Goal: Task Accomplishment & Management: Complete application form

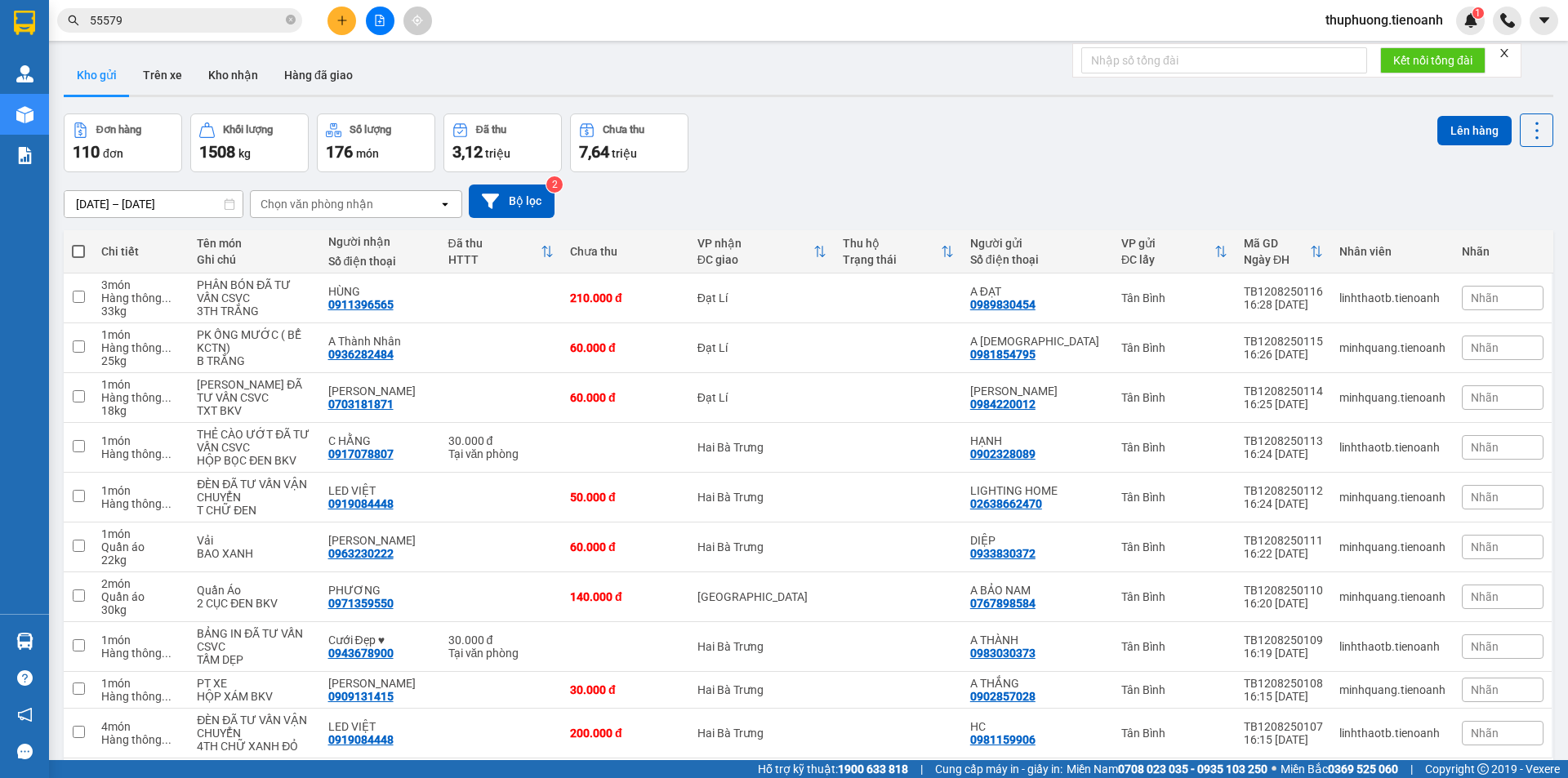
click at [343, 31] on button at bounding box center [342, 21] width 29 height 29
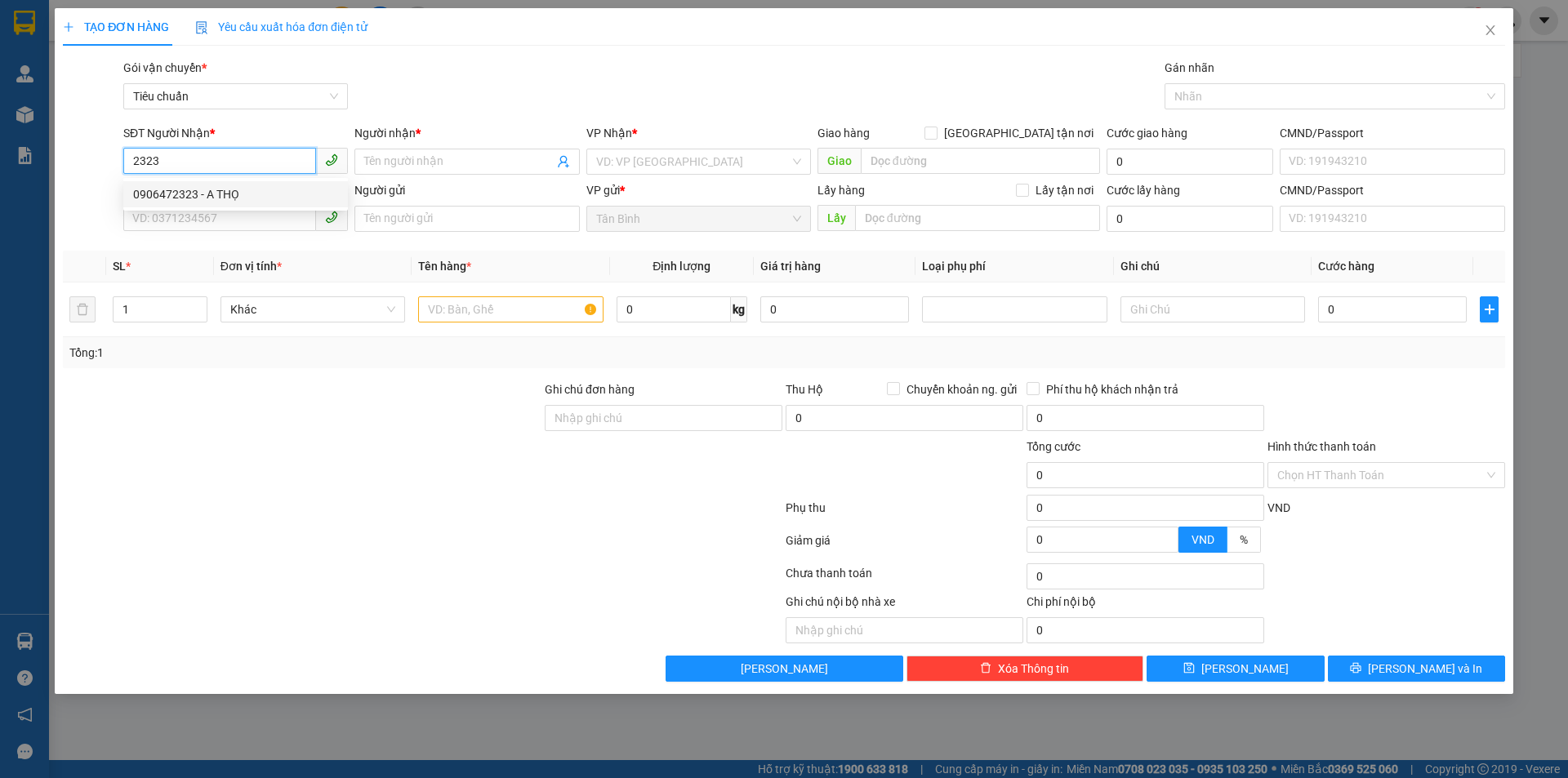
click at [286, 197] on div "0906472323 - A THỌ" at bounding box center [235, 193] width 205 height 18
type input "0906472323"
type input "A THỌ"
type input "hàng hủy lâu quá r"
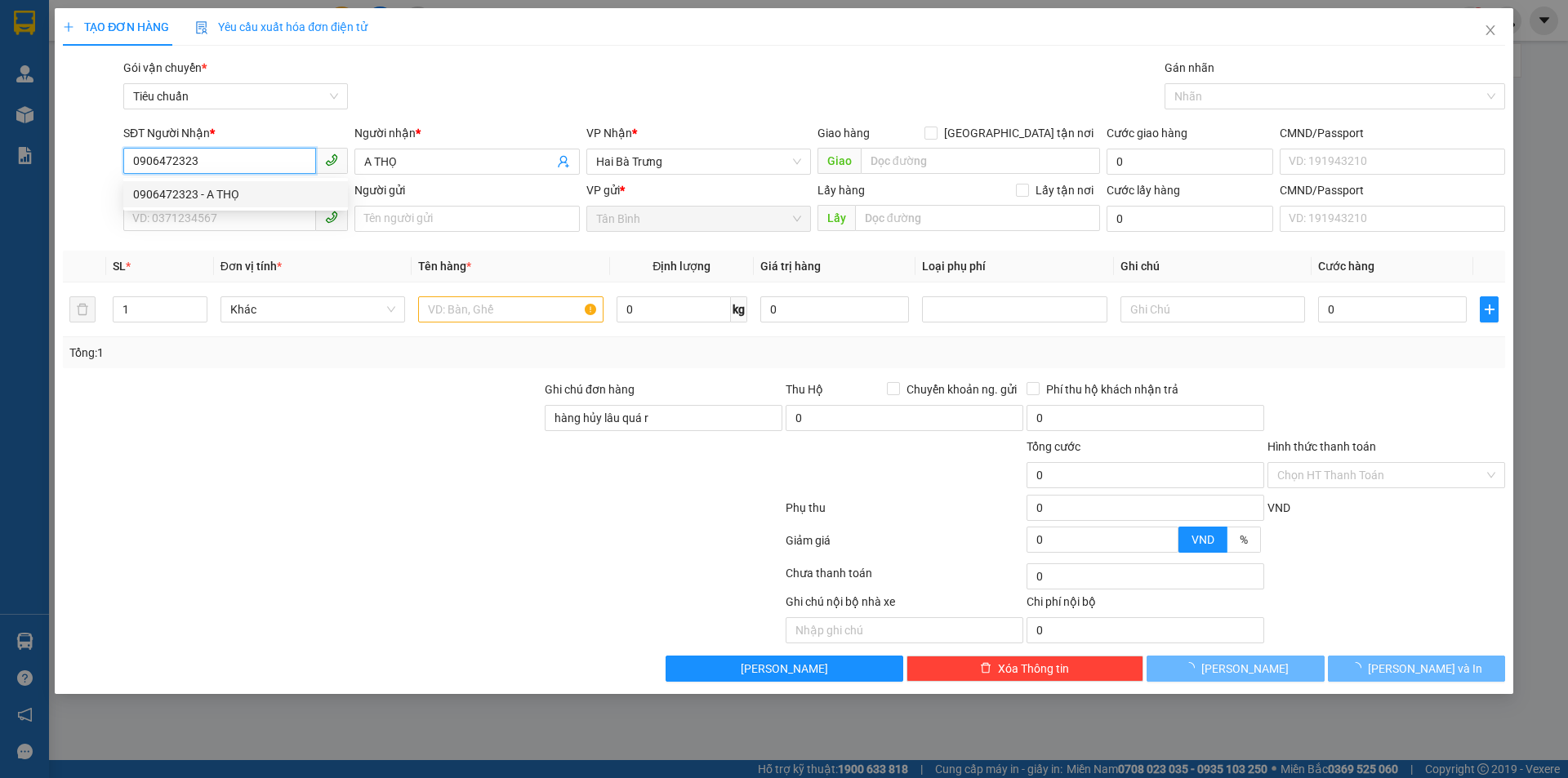
type input "1.000"
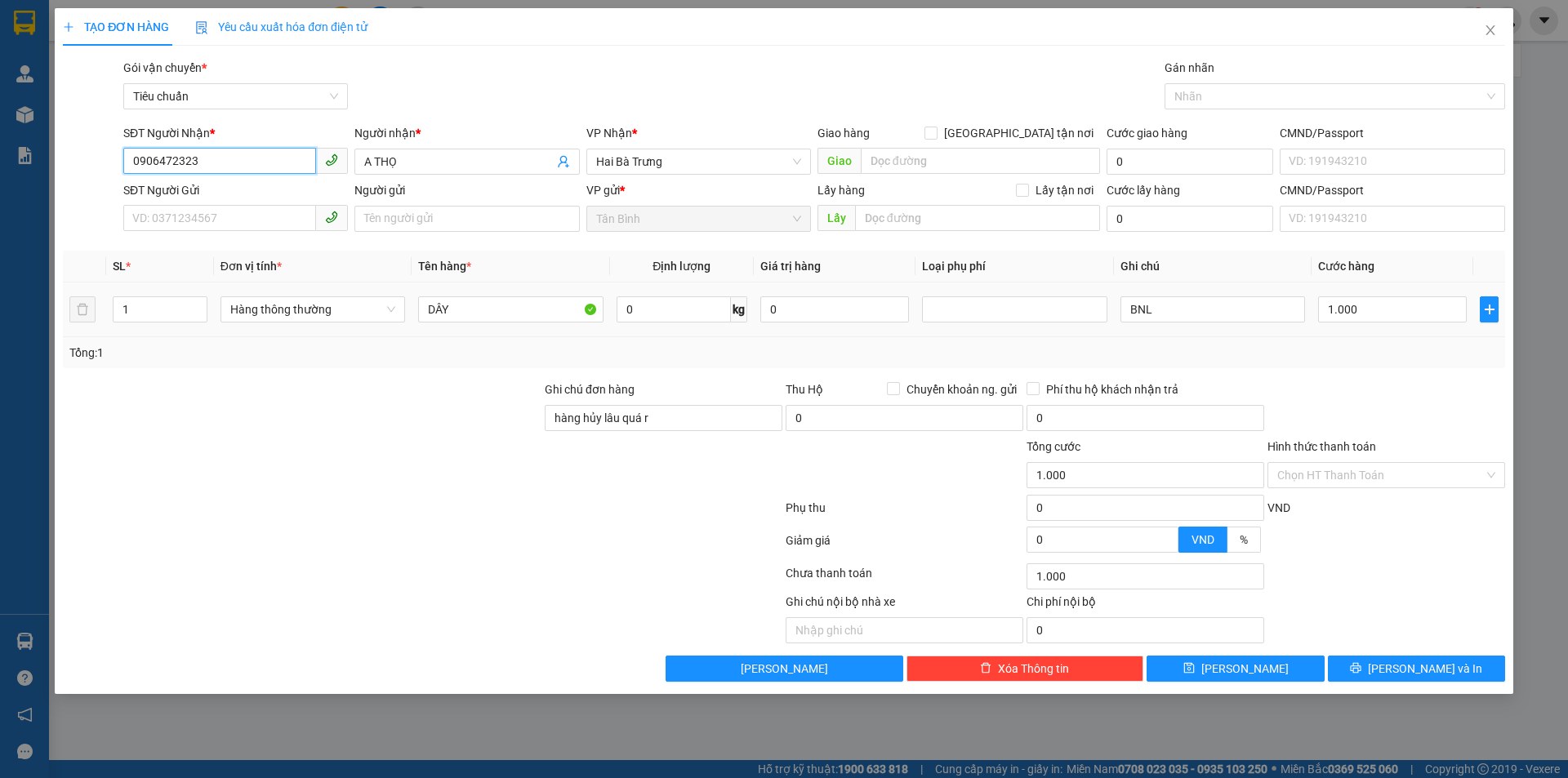
type input "0906472323"
click at [498, 290] on td "DÂY" at bounding box center [511, 310] width 198 height 55
click at [641, 297] on input "0" at bounding box center [673, 309] width 114 height 26
type input "25"
click at [497, 479] on div at bounding box center [303, 466] width 482 height 57
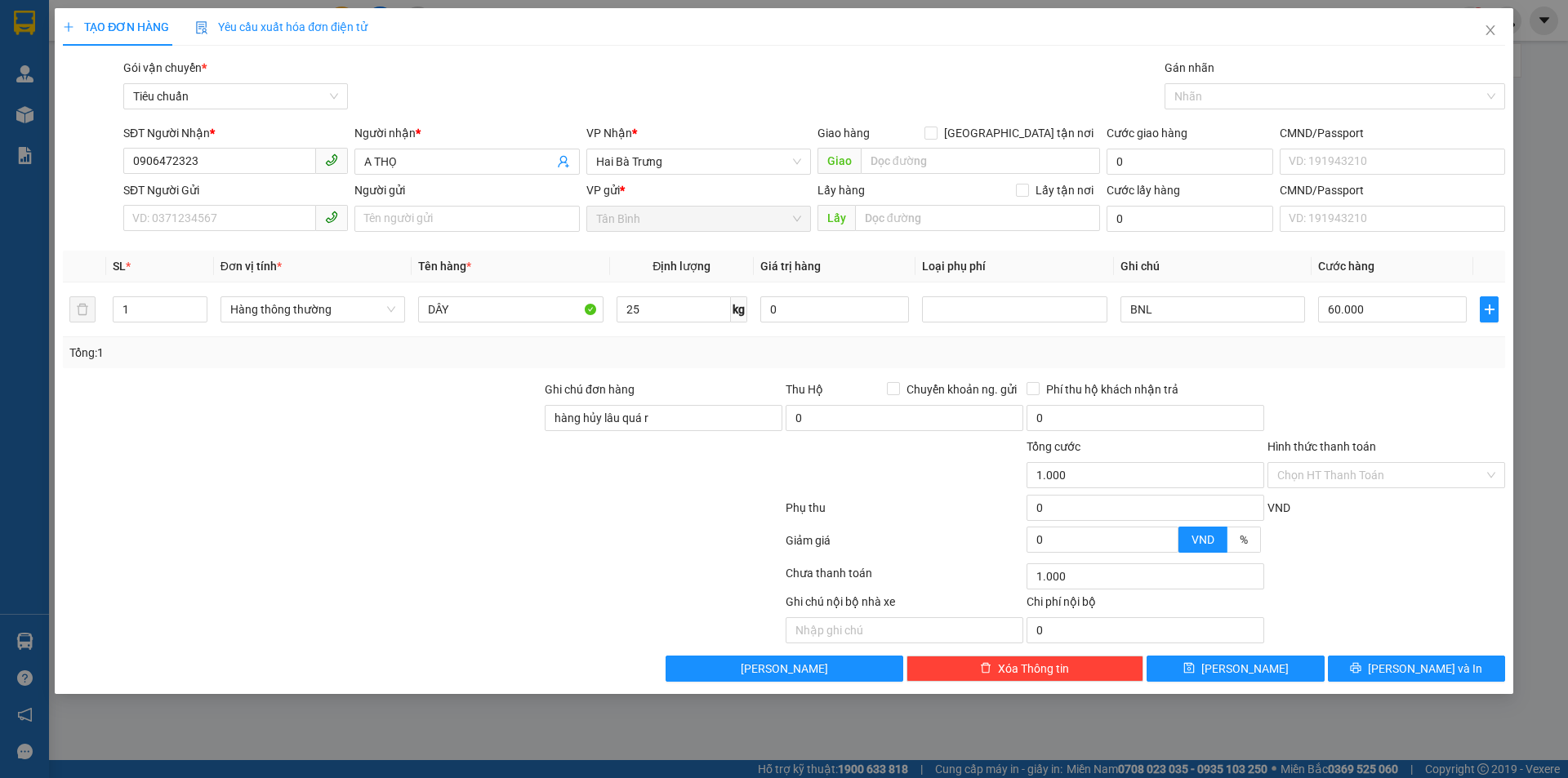
type input "60.000"
click at [662, 328] on td "25 kg" at bounding box center [682, 310] width 144 height 55
click at [659, 315] on input "25" at bounding box center [673, 309] width 114 height 26
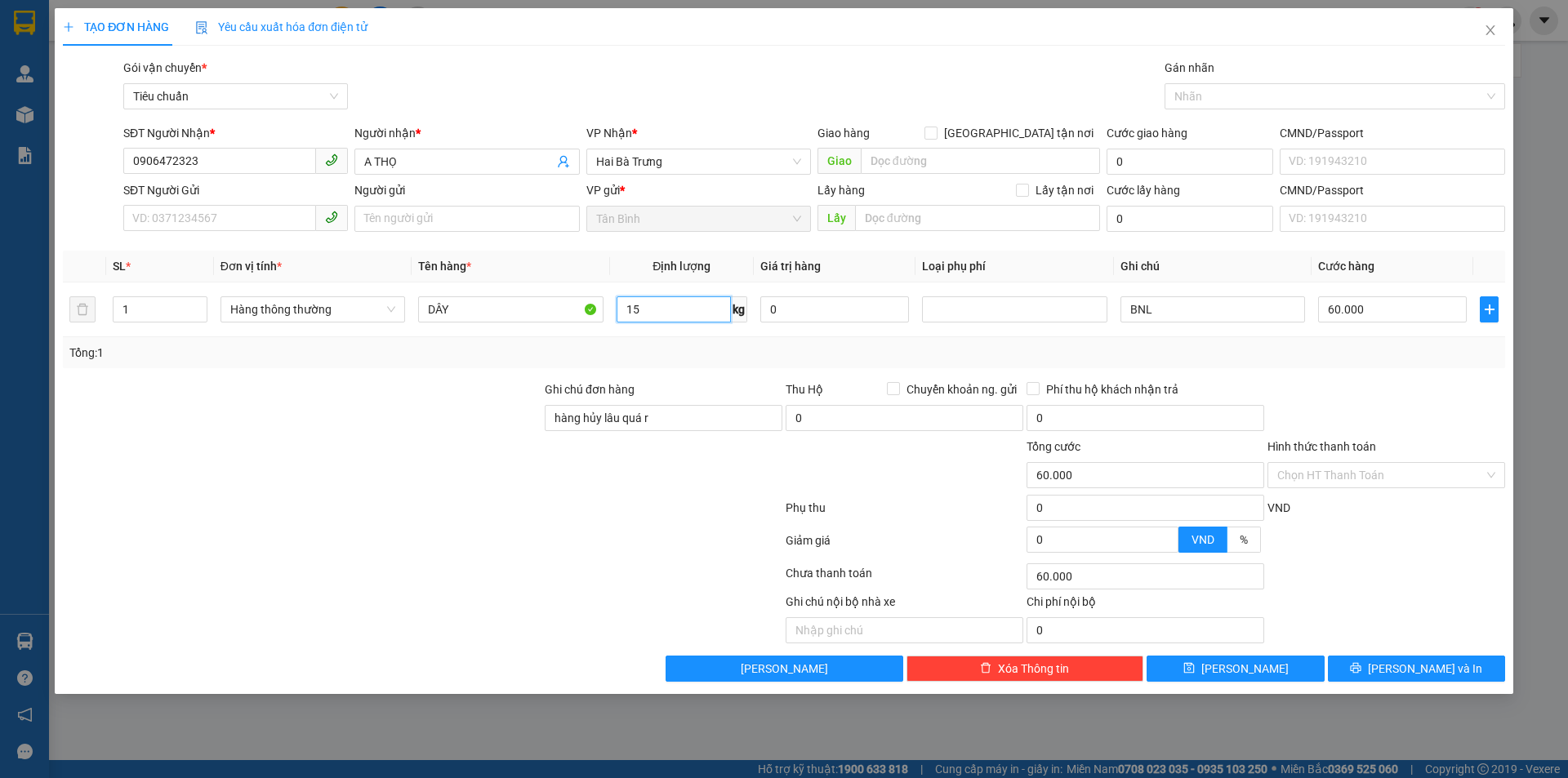
type input "15"
click at [705, 352] on div "Tổng: 1" at bounding box center [784, 352] width 1429 height 18
type input "50.000"
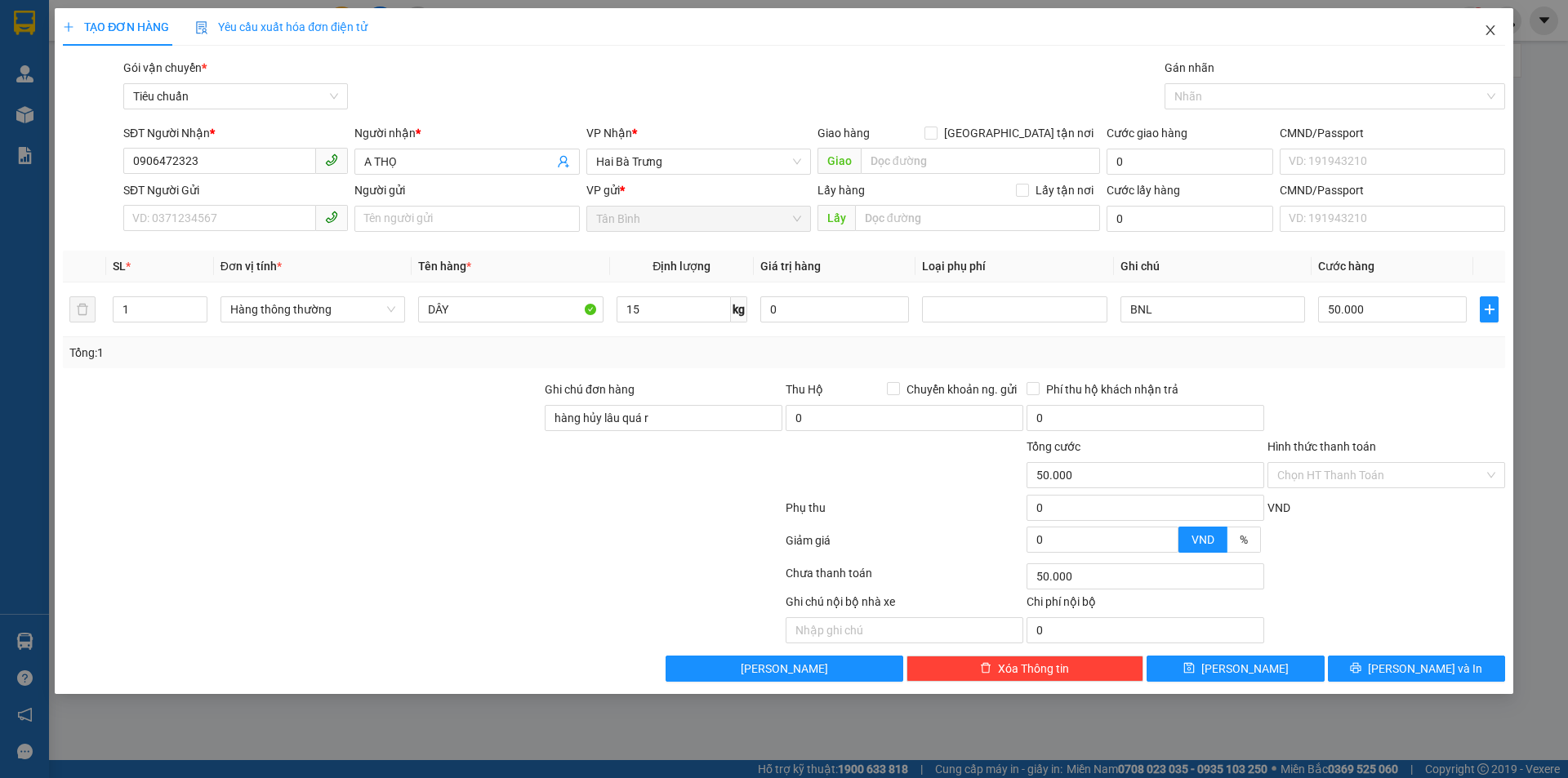
click at [1490, 32] on icon "close" at bounding box center [1490, 30] width 9 height 9
